Goal: Transaction & Acquisition: Subscribe to service/newsletter

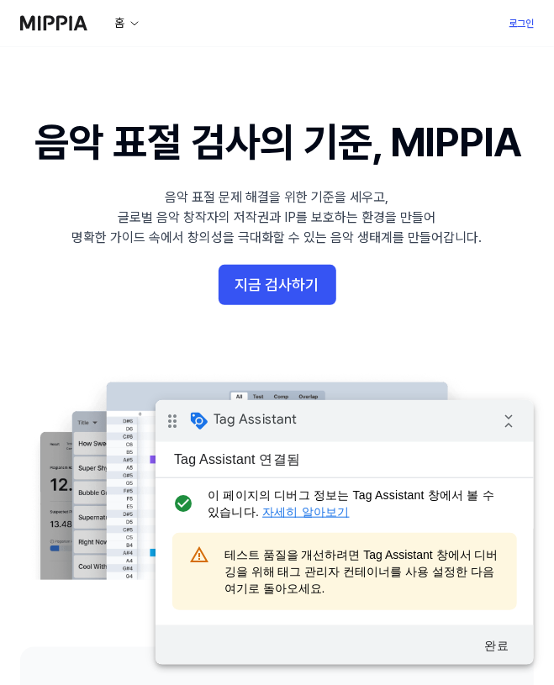
click at [520, 27] on link "로그인" at bounding box center [521, 23] width 25 height 20
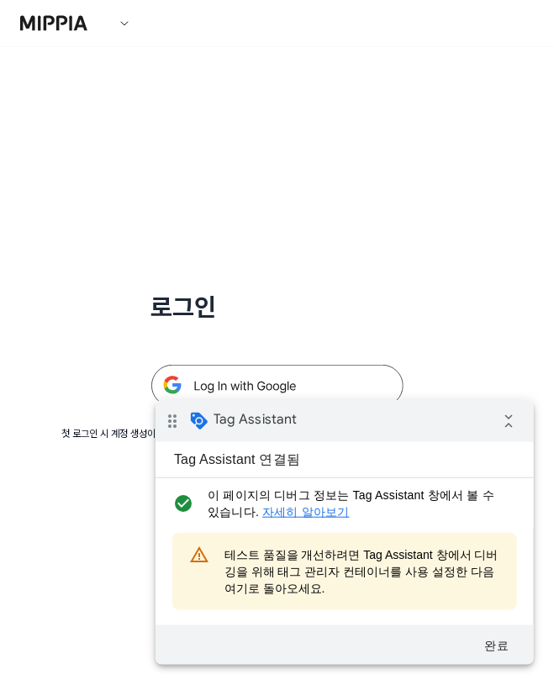
click at [316, 374] on img at bounding box center [277, 386] width 252 height 42
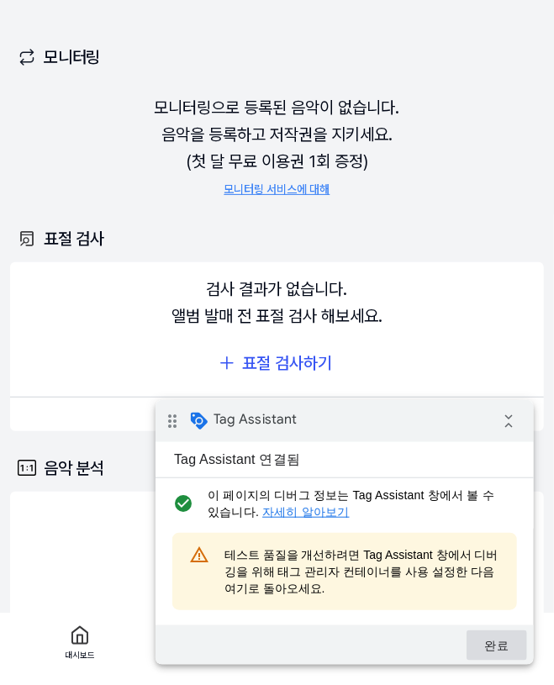
click at [490, 640] on button "완료" at bounding box center [496, 645] width 61 height 30
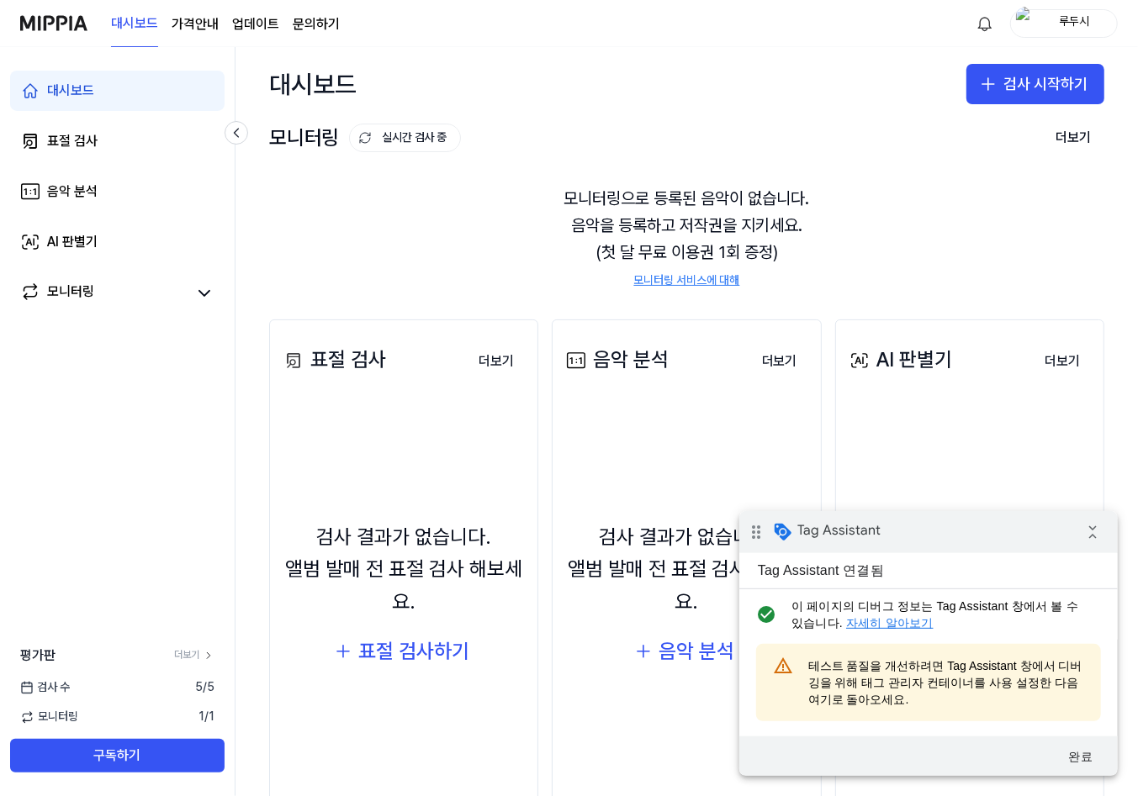
click at [187, 21] on page\) "가격안내" at bounding box center [195, 24] width 47 height 20
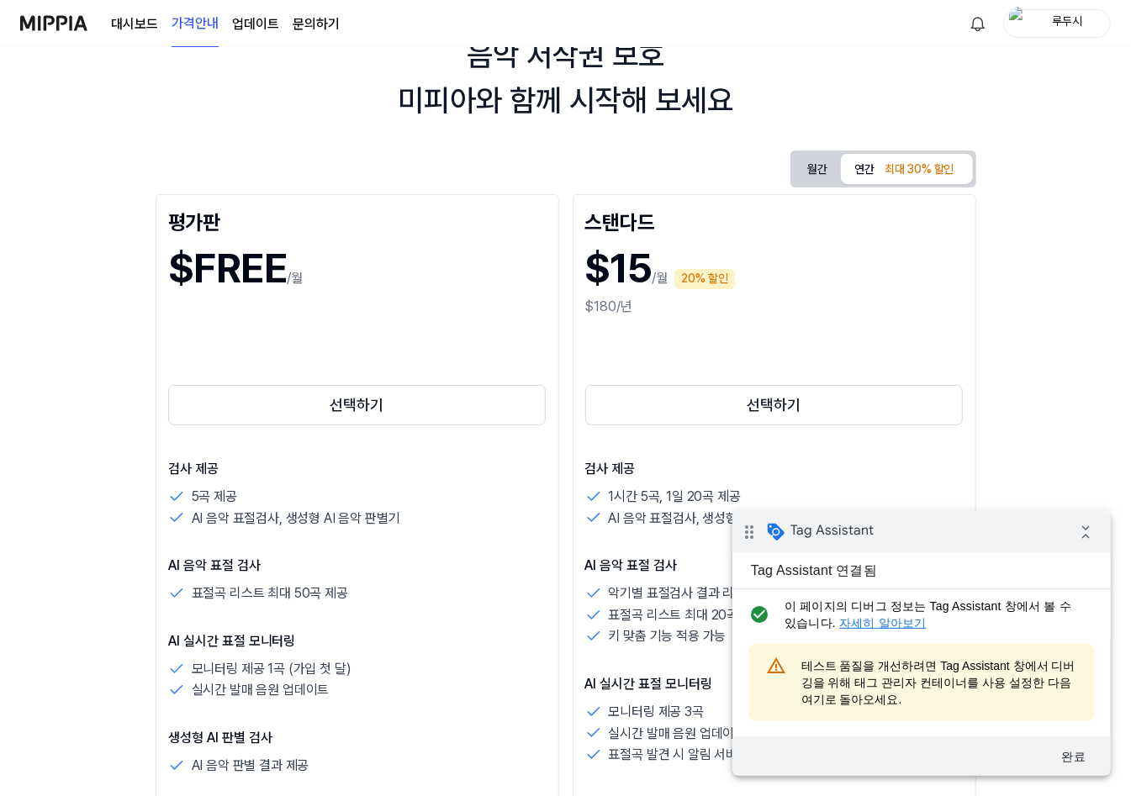
scroll to position [87, 0]
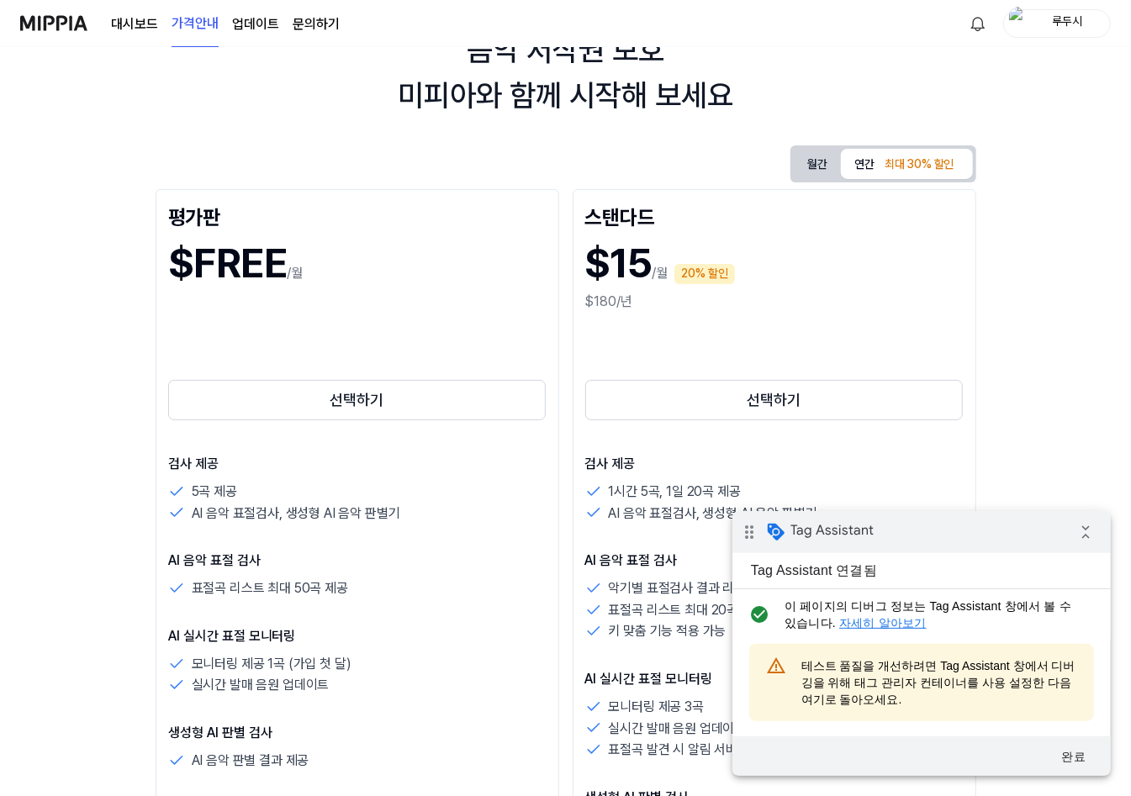
click at [814, 167] on button "월간" at bounding box center [817, 164] width 47 height 26
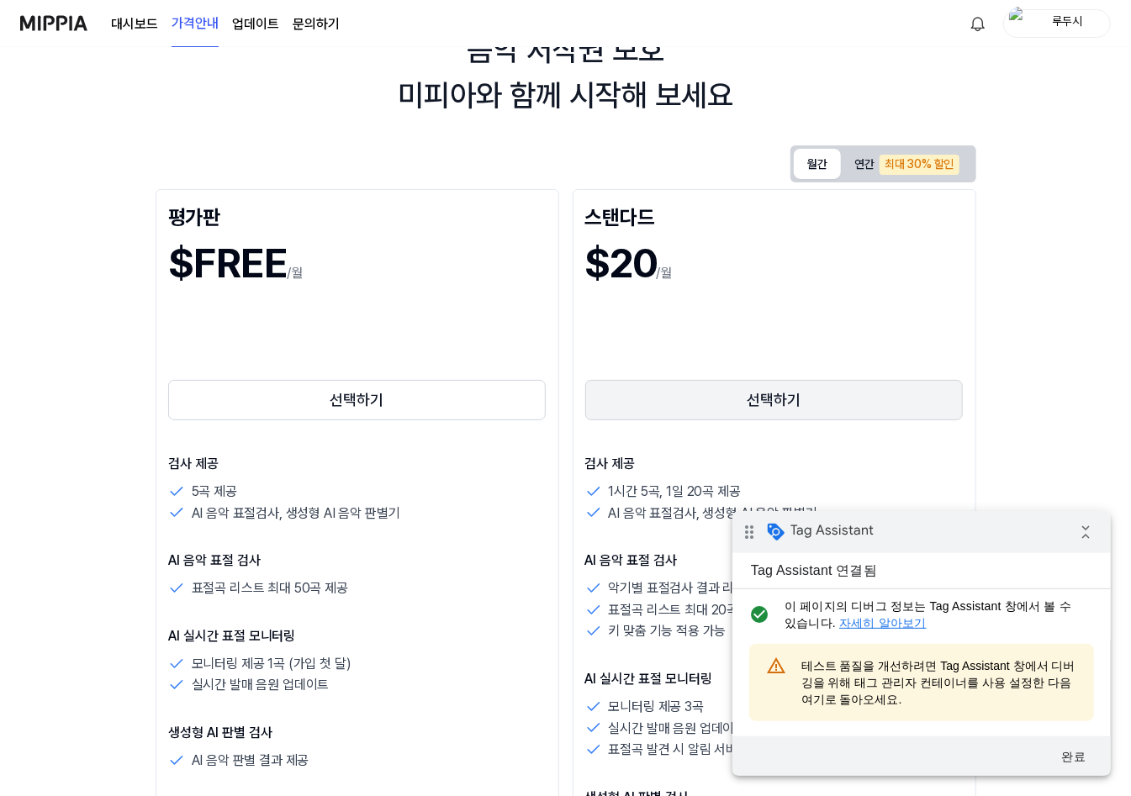
click at [729, 410] on button "선택하기" at bounding box center [774, 400] width 378 height 40
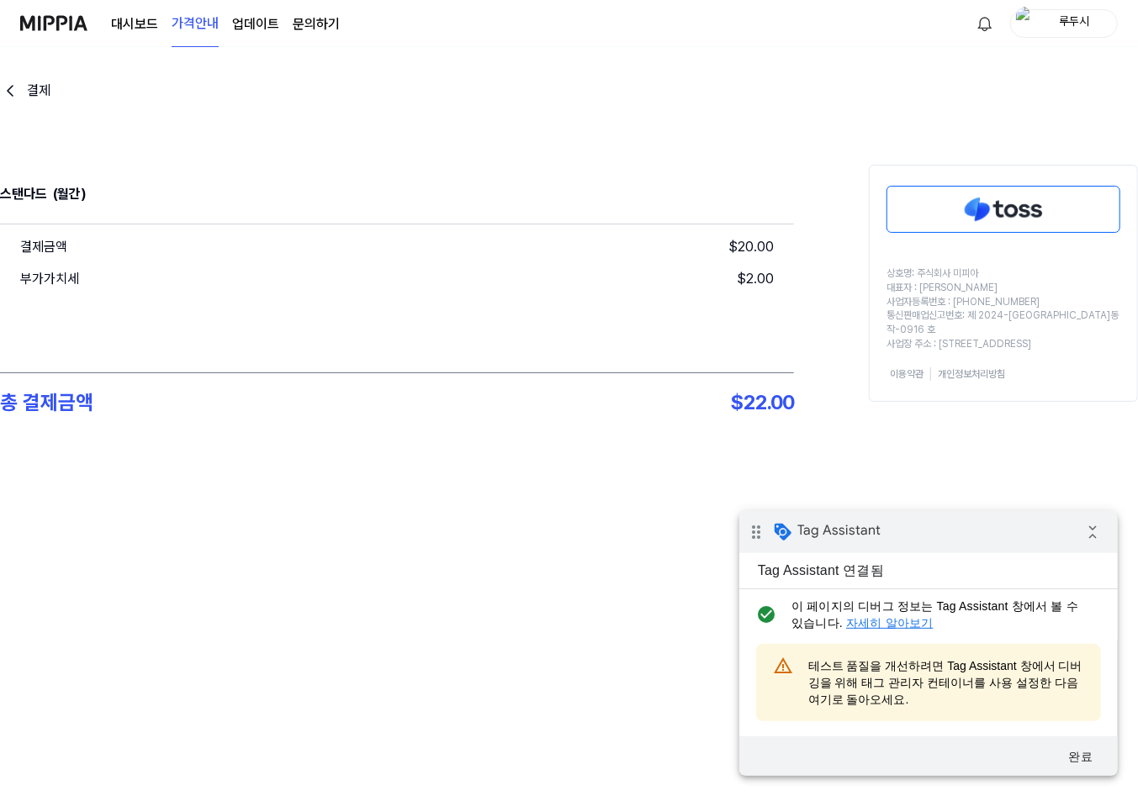
click at [944, 218] on img at bounding box center [1003, 209] width 232 height 45
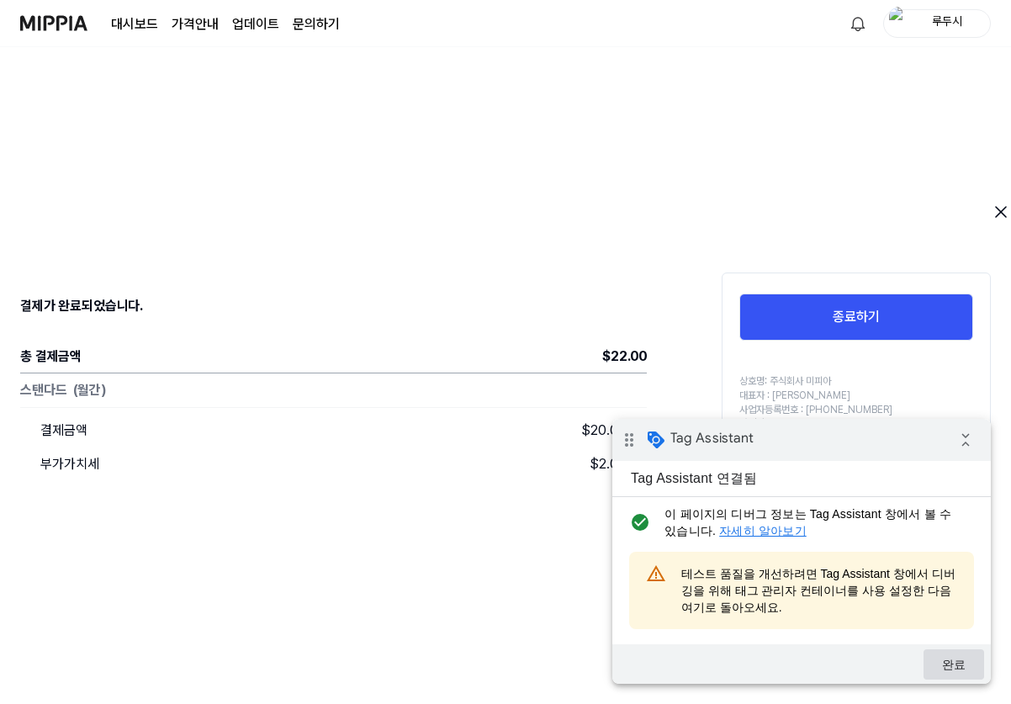
click at [949, 656] on button "완료" at bounding box center [953, 664] width 61 height 30
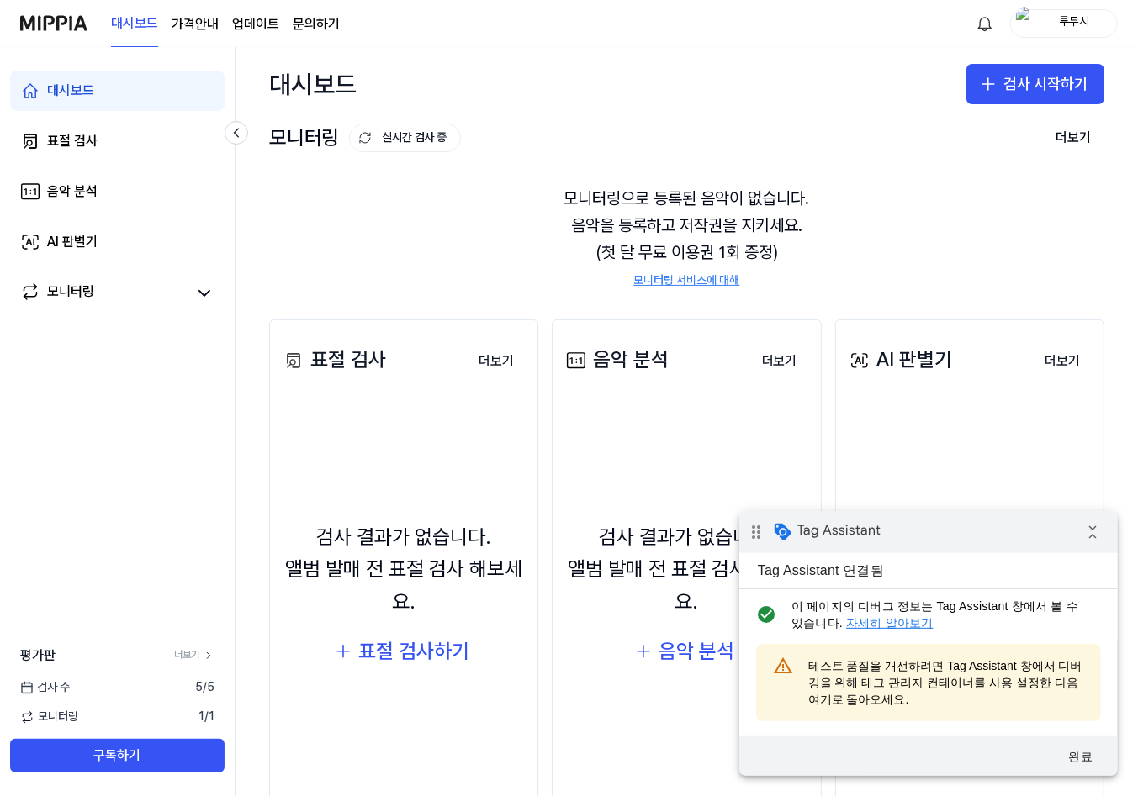
click at [198, 24] on page\) "가격안내" at bounding box center [195, 24] width 47 height 20
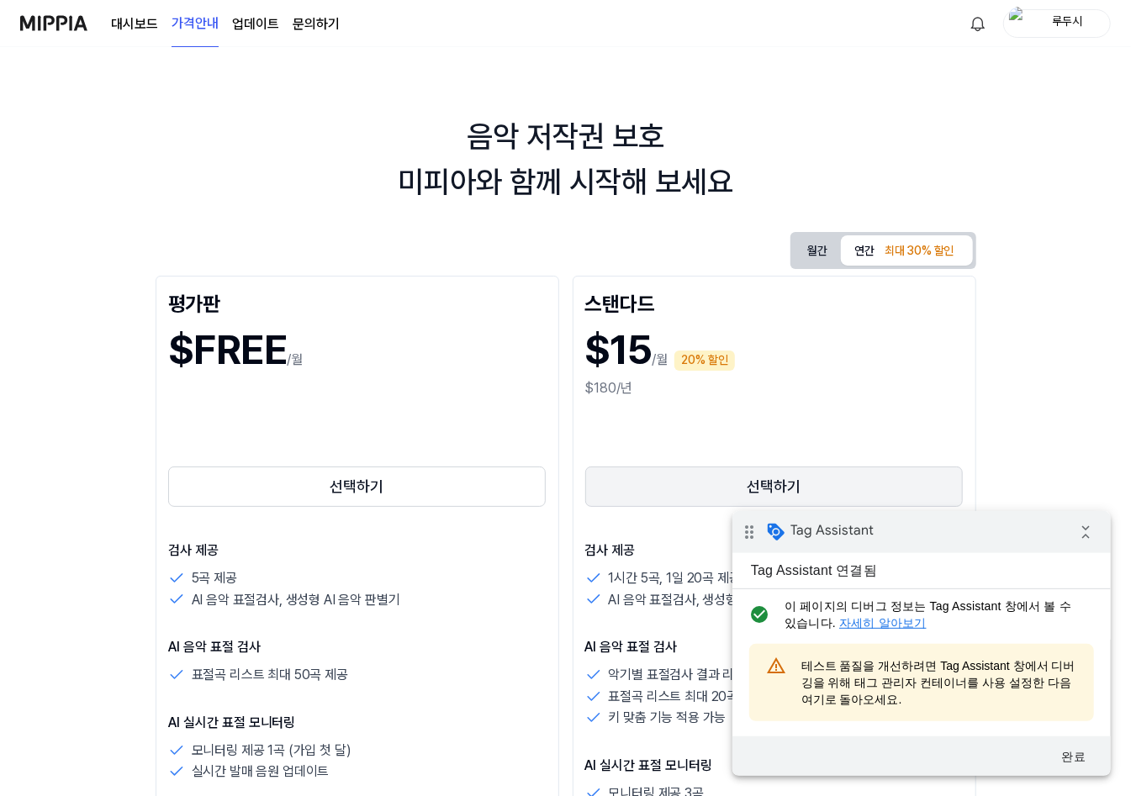
click at [682, 488] on button "선택하기" at bounding box center [774, 487] width 378 height 40
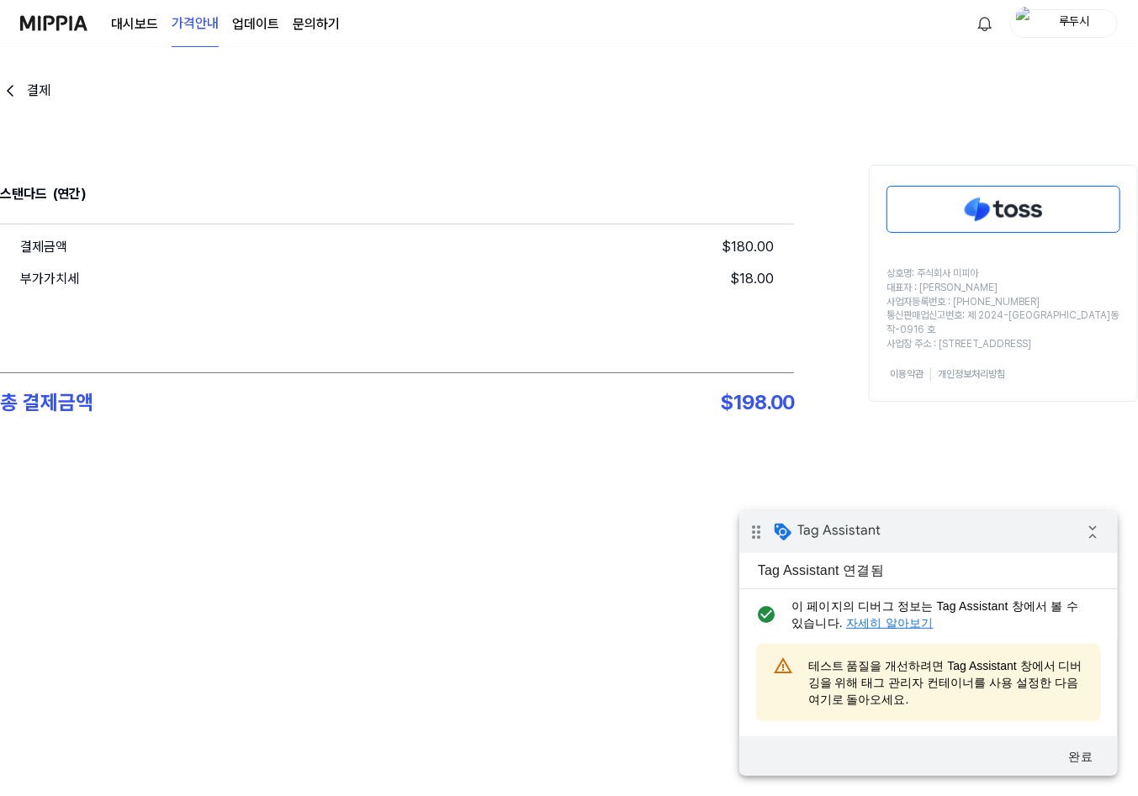
click at [931, 213] on img at bounding box center [1003, 209] width 232 height 45
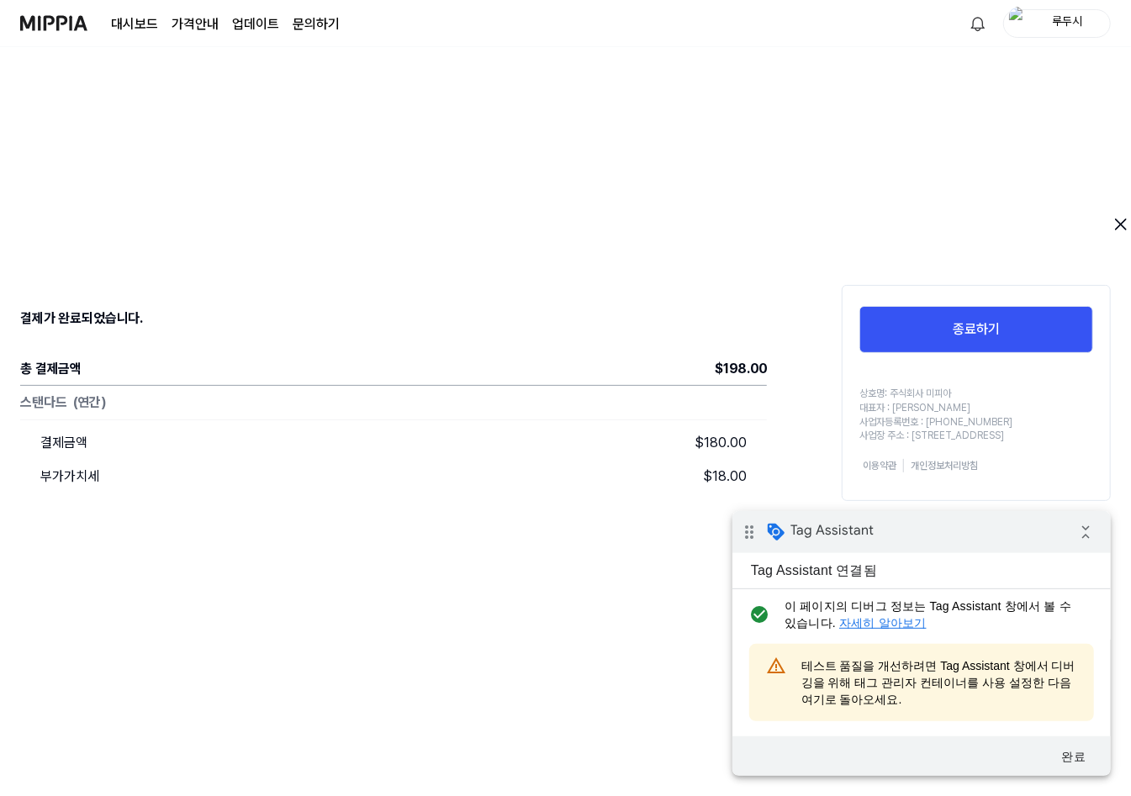
scroll to position [30, 0]
